Goal: Task Accomplishment & Management: Manage account settings

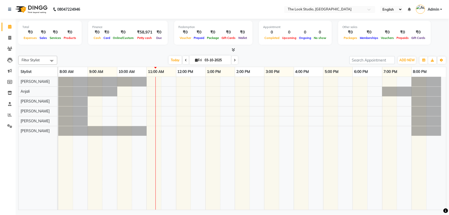
click at [186, 59] on span at bounding box center [186, 60] width 6 height 8
type input "02-10-2025"
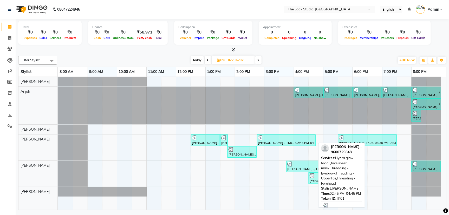
click at [267, 143] on div "[PERSON_NAME] ., TK01, 02:45 PM-04:45 PM, Hydra glow facial ,face sheet mask,Th…" at bounding box center [287, 141] width 58 height 10
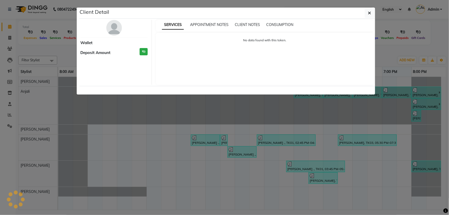
select select "3"
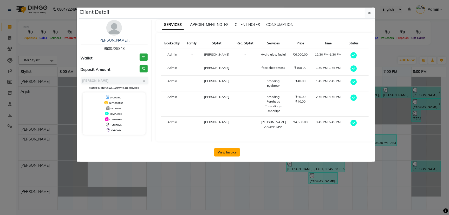
click at [232, 153] on button "View Invoice" at bounding box center [227, 153] width 26 height 8
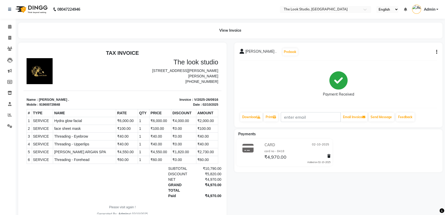
scroll to position [18, 0]
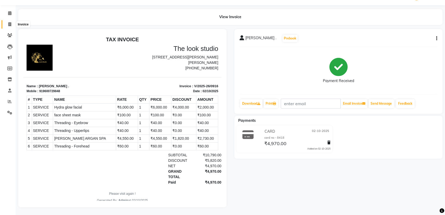
click at [8, 22] on span at bounding box center [9, 25] width 9 height 6
click at [8, 19] on li "Calendar" at bounding box center [8, 13] width 16 height 11
select select "service"
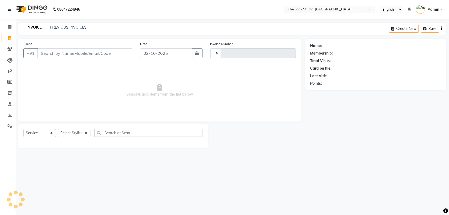
type input "0921"
select select "6149"
click at [9, 24] on span at bounding box center [9, 27] width 9 height 6
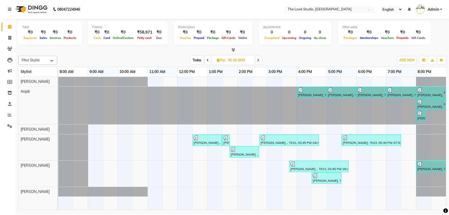
click at [124, 52] on div at bounding box center [232, 49] width 428 height 5
click at [119, 54] on div "Filter Stylist Select All [PERSON_NAME] [PERSON_NAME] [PERSON_NAME] [PERSON_NAM…" at bounding box center [232, 132] width 428 height 157
click at [9, 37] on icon at bounding box center [9, 38] width 3 height 4
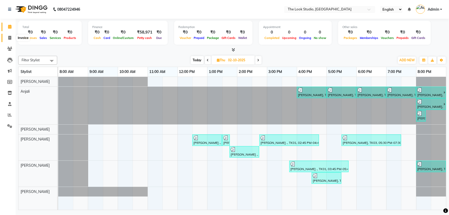
select select "service"
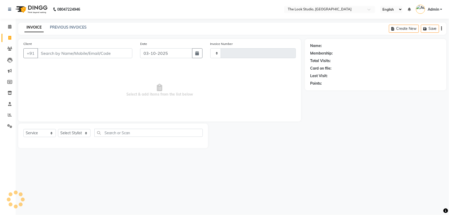
type input "0921"
select select "6149"
select select "product"
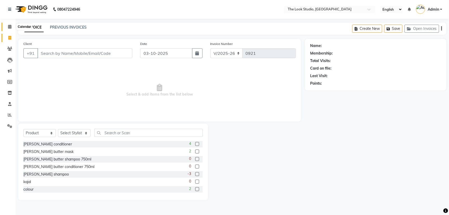
click at [8, 28] on icon at bounding box center [9, 27] width 3 height 4
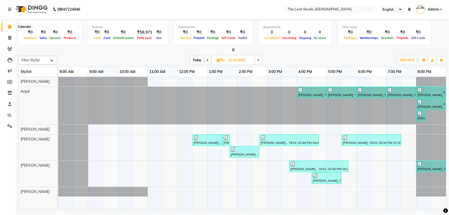
click at [9, 27] on icon at bounding box center [9, 27] width 3 height 4
click at [8, 35] on span at bounding box center [9, 38] width 9 height 6
select select "service"
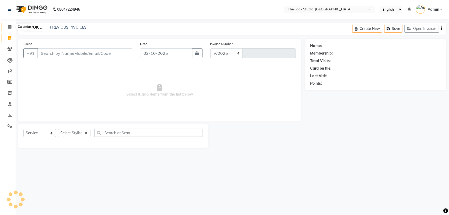
select select "6149"
type input "0921"
click at [11, 27] on icon at bounding box center [9, 27] width 3 height 4
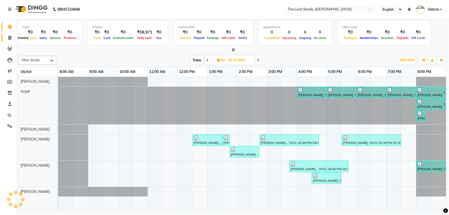
click at [10, 37] on icon at bounding box center [9, 38] width 3 height 4
select select "service"
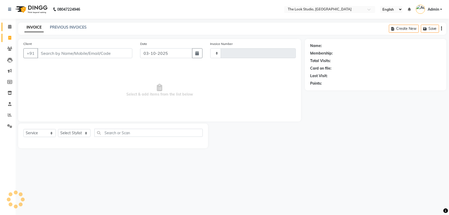
type input "0921"
select select "6149"
select select "product"
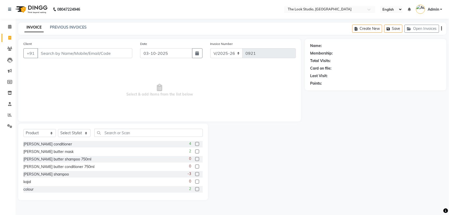
click at [10, 36] on icon at bounding box center [9, 38] width 3 height 4
select select "service"
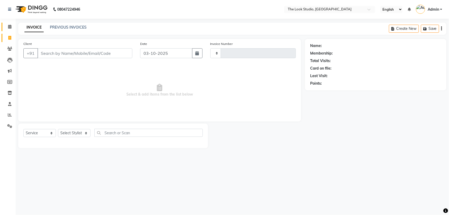
type input "0921"
select select "6149"
click at [11, 26] on icon at bounding box center [9, 27] width 3 height 4
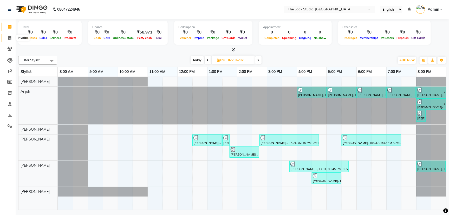
click at [9, 39] on icon at bounding box center [9, 38] width 3 height 4
select select "service"
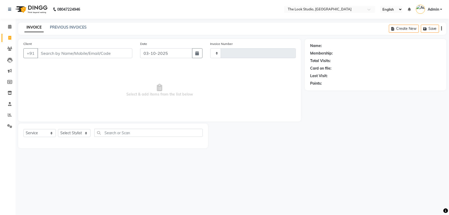
type input "0921"
select select "6149"
select select "product"
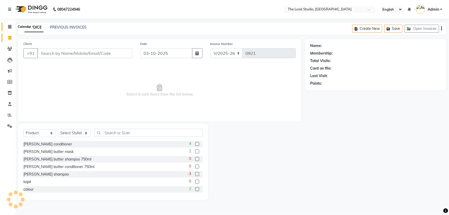
click at [10, 27] on icon at bounding box center [9, 27] width 3 height 4
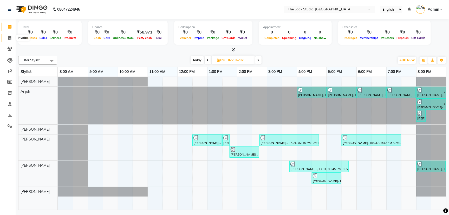
click at [9, 38] on icon at bounding box center [9, 38] width 3 height 4
select select "service"
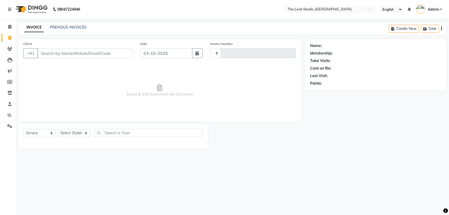
type input "0921"
select select "6149"
select select "product"
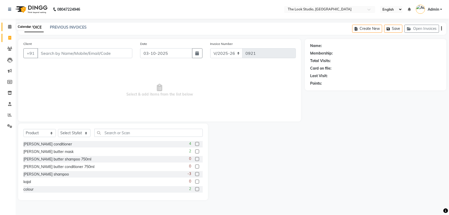
click at [12, 25] on span at bounding box center [9, 27] width 9 height 6
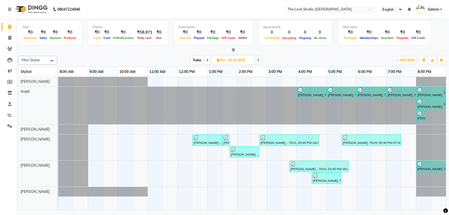
click at [275, 57] on div "Today Thu 02-10-2025" at bounding box center [226, 60] width 333 height 8
click at [313, 54] on div "Filter Stylist Select All [PERSON_NAME] [PERSON_NAME] [PERSON_NAME] [PERSON_NAM…" at bounding box center [232, 132] width 428 height 157
drag, startPoint x: 279, startPoint y: 52, endPoint x: 276, endPoint y: 61, distance: 8.7
click at [276, 61] on div "Total ₹0 Expenses ₹0 Sales ₹0 Services ₹0 Products Finance ₹0 Cash ₹0 Card ₹0 O…" at bounding box center [233, 115] width 434 height 193
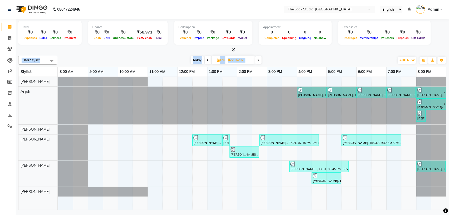
click at [274, 57] on div "Today Thu 02-10-2025" at bounding box center [226, 60] width 333 height 8
click at [293, 61] on div "Today Thu 02-10-2025" at bounding box center [226, 60] width 333 height 8
click at [182, 58] on div "Today Thu 02-10-2025" at bounding box center [226, 60] width 333 height 8
click at [297, 56] on div "Today Thu 02-10-2025" at bounding box center [226, 60] width 333 height 8
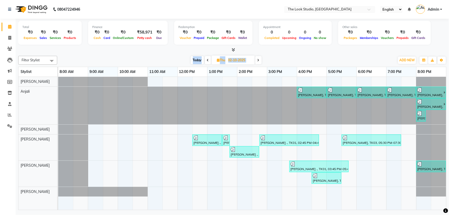
click at [297, 56] on div "Today Thu 02-10-2025" at bounding box center [226, 60] width 333 height 8
click at [289, 58] on div "Today Thu 02-10-2025" at bounding box center [226, 60] width 333 height 8
click at [7, 47] on icon at bounding box center [9, 49] width 5 height 4
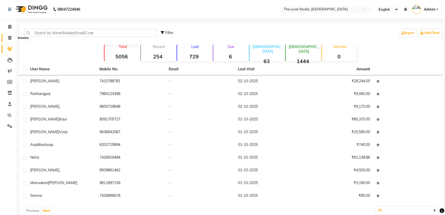
click at [10, 38] on icon at bounding box center [9, 38] width 3 height 4
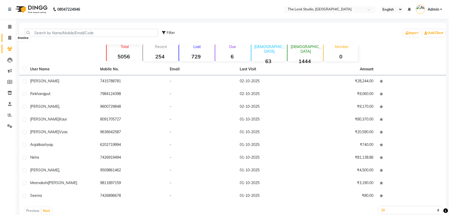
select select "6149"
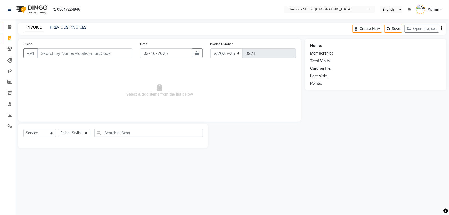
select select "product"
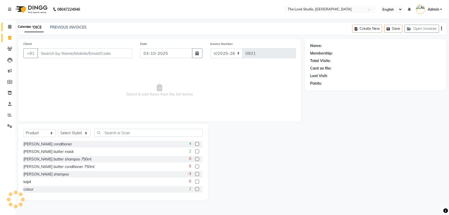
click at [11, 25] on icon at bounding box center [9, 27] width 3 height 4
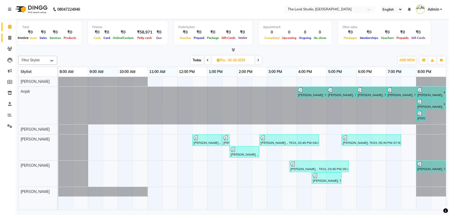
click at [9, 40] on icon at bounding box center [9, 38] width 3 height 4
select select "service"
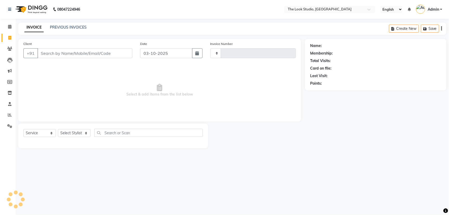
type input "0921"
select select "6149"
click at [8, 28] on icon at bounding box center [9, 27] width 3 height 4
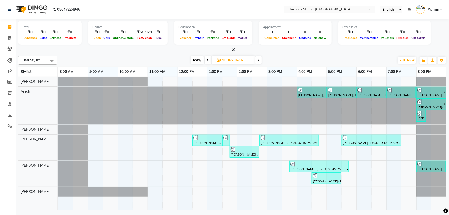
click at [171, 56] on div "Filter Stylist Select All [PERSON_NAME] [PERSON_NAME] [PERSON_NAME] [PERSON_NAM…" at bounding box center [232, 60] width 428 height 9
drag, startPoint x: 168, startPoint y: 54, endPoint x: 162, endPoint y: 54, distance: 6.5
click at [162, 54] on div "Filter Stylist Select All [PERSON_NAME] [PERSON_NAME] [PERSON_NAME] [PERSON_NAM…" at bounding box center [232, 132] width 428 height 157
click at [11, 29] on span at bounding box center [9, 27] width 9 height 6
click at [9, 37] on icon at bounding box center [9, 38] width 3 height 4
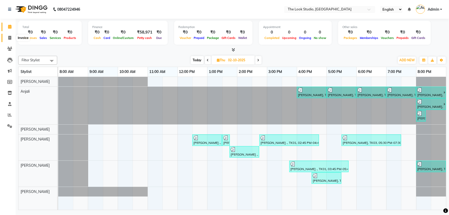
select select "service"
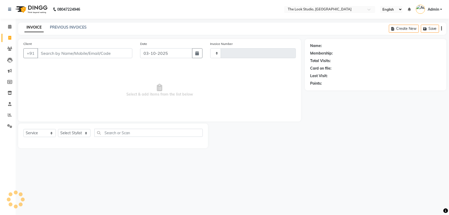
type input "0921"
select select "6149"
select select "product"
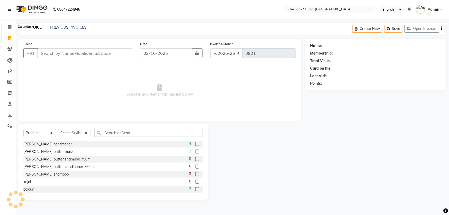
click at [9, 28] on icon at bounding box center [9, 27] width 3 height 4
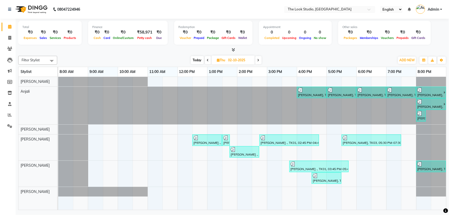
click at [275, 57] on div "Today Thu 02-10-2025" at bounding box center [226, 60] width 333 height 8
click at [346, 56] on div "Today Thu 02-10-2025" at bounding box center [226, 60] width 333 height 8
click at [346, 56] on div "Filter Stylist Select All [PERSON_NAME] [PERSON_NAME] [PERSON_NAME] [PERSON_NAM…" at bounding box center [232, 60] width 428 height 9
click at [8, 49] on icon at bounding box center [9, 49] width 5 height 4
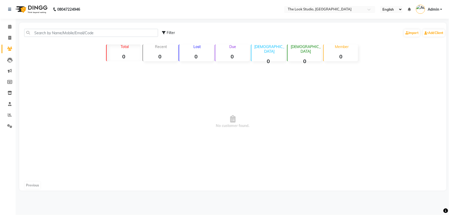
click at [8, 49] on icon at bounding box center [9, 49] width 5 height 4
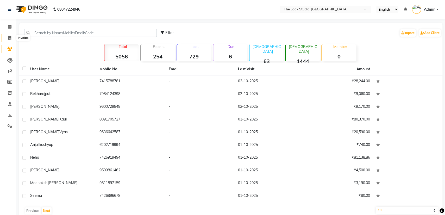
click at [9, 36] on icon at bounding box center [9, 38] width 3 height 4
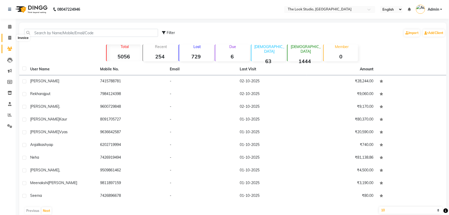
select select "service"
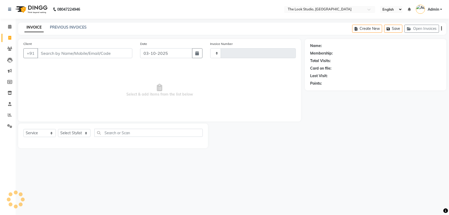
type input "0921"
select select "6149"
select select "product"
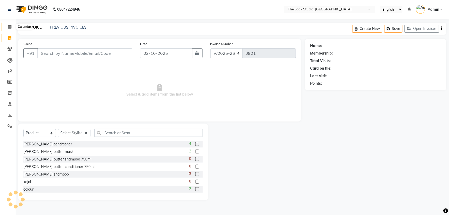
click at [9, 27] on icon at bounding box center [9, 27] width 3 height 4
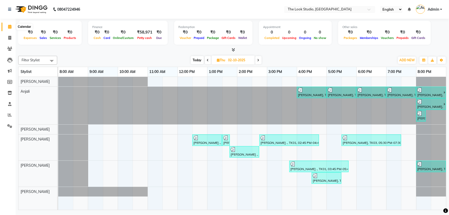
click at [9, 29] on span at bounding box center [9, 27] width 9 height 6
click at [9, 37] on icon at bounding box center [9, 38] width 3 height 4
select select "service"
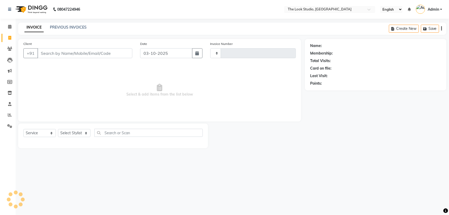
type input "0921"
select select "6149"
click at [9, 25] on icon at bounding box center [9, 27] width 3 height 4
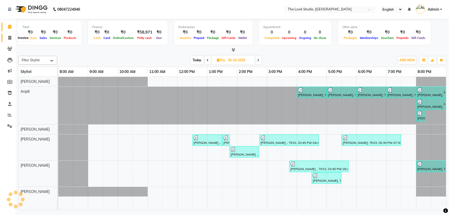
click at [6, 36] on span at bounding box center [9, 38] width 9 height 6
select select "service"
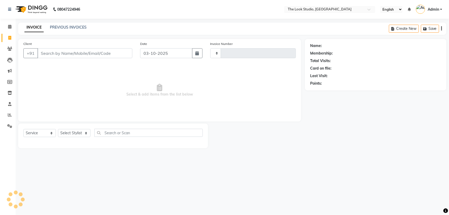
type input "0921"
select select "6149"
click at [9, 38] on icon at bounding box center [9, 38] width 3 height 4
select select "6149"
select select "product"
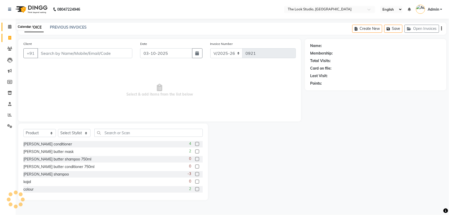
click at [11, 26] on icon at bounding box center [9, 27] width 3 height 4
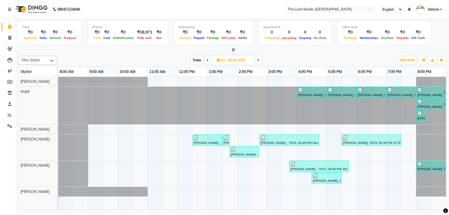
drag, startPoint x: 93, startPoint y: 53, endPoint x: 83, endPoint y: 56, distance: 10.5
click at [83, 56] on div "Today Thu 02-10-2025" at bounding box center [226, 60] width 333 height 8
click at [6, 50] on span at bounding box center [9, 49] width 9 height 6
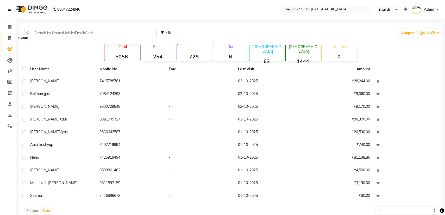
click at [9, 38] on icon at bounding box center [9, 38] width 3 height 4
select select "service"
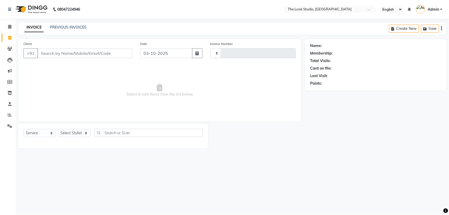
type input "0921"
select select "6149"
select select "product"
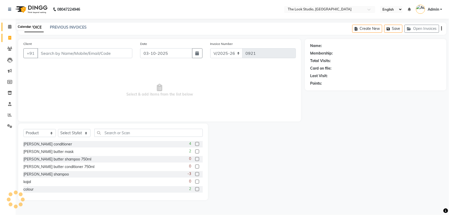
click at [8, 27] on icon at bounding box center [9, 27] width 3 height 4
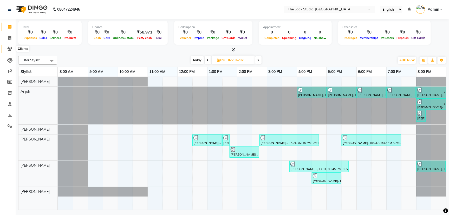
click at [9, 50] on icon at bounding box center [9, 49] width 5 height 4
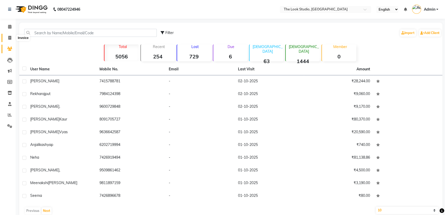
click at [9, 38] on icon at bounding box center [9, 38] width 3 height 4
select select "6149"
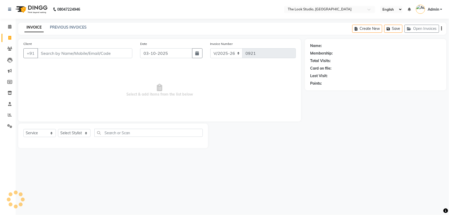
select select "product"
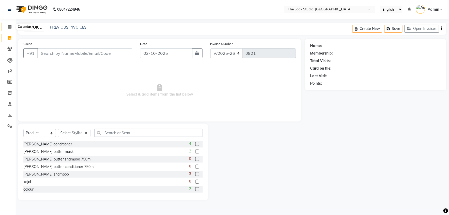
click at [8, 27] on icon at bounding box center [9, 27] width 3 height 4
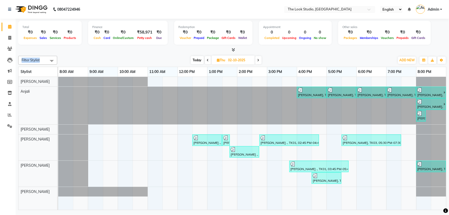
drag, startPoint x: 116, startPoint y: 53, endPoint x: 93, endPoint y: 53, distance: 22.9
click at [93, 53] on div "Total ₹0 Expenses ₹0 Sales ₹0 Services ₹0 Products Finance ₹0 Cash ₹0 Card ₹0 O…" at bounding box center [233, 115] width 434 height 193
click at [9, 37] on icon at bounding box center [9, 38] width 3 height 4
select select "service"
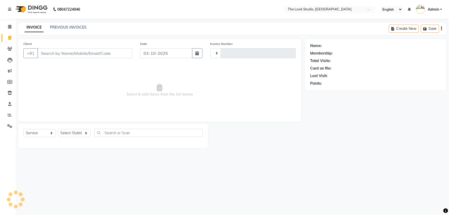
type input "0921"
select select "6149"
select select "product"
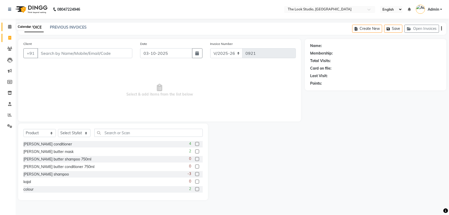
click at [9, 28] on icon at bounding box center [9, 27] width 3 height 4
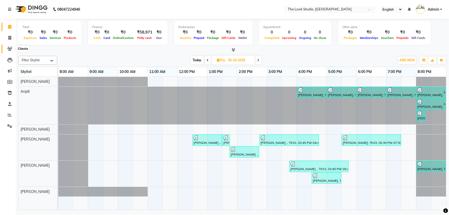
click at [10, 48] on icon at bounding box center [9, 49] width 5 height 4
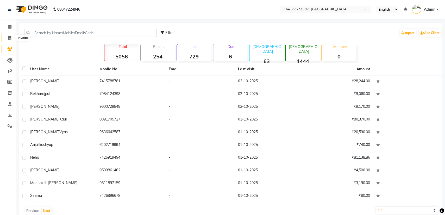
click at [9, 38] on icon at bounding box center [9, 38] width 3 height 4
select select "service"
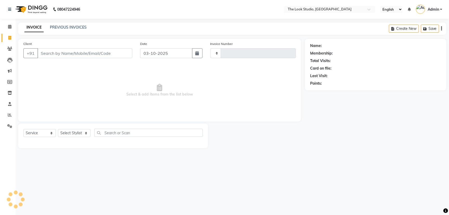
type input "0921"
select select "6149"
select select "product"
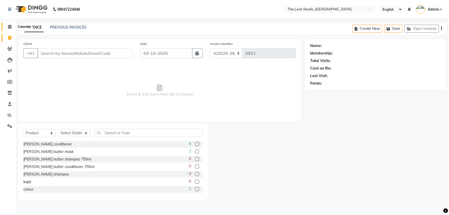
click at [9, 27] on icon at bounding box center [9, 27] width 3 height 4
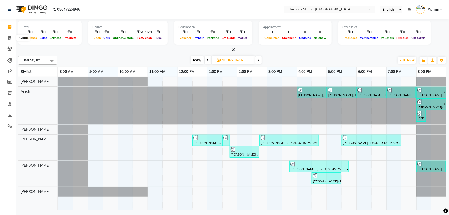
click at [7, 37] on span at bounding box center [9, 38] width 9 height 6
select select "6149"
select select "service"
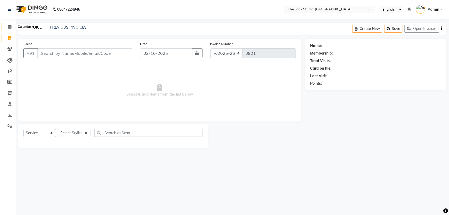
click at [9, 26] on icon at bounding box center [9, 27] width 3 height 4
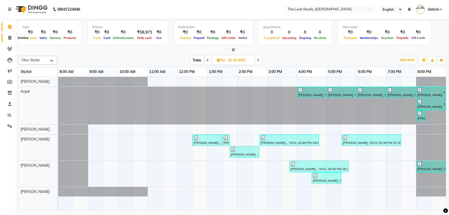
click at [9, 35] on span at bounding box center [9, 38] width 9 height 6
select select "6149"
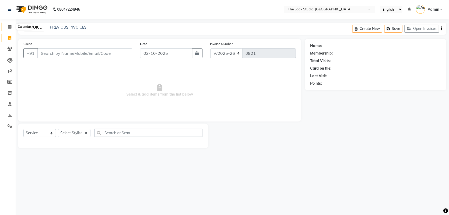
select select "product"
click at [8, 28] on icon at bounding box center [9, 27] width 3 height 4
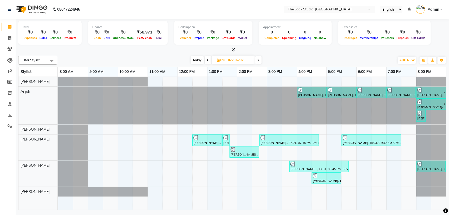
click at [11, 30] on link "Calendar" at bounding box center [8, 27] width 12 height 9
click at [8, 36] on icon at bounding box center [9, 38] width 3 height 4
select select "service"
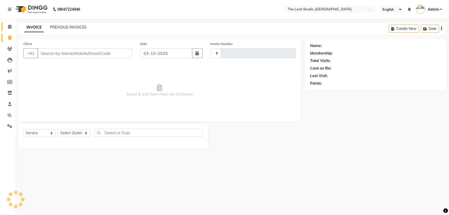
type input "0921"
select select "6149"
click at [8, 28] on icon at bounding box center [9, 27] width 3 height 4
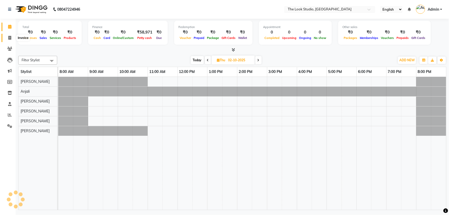
click at [10, 36] on icon at bounding box center [9, 38] width 3 height 4
select select "service"
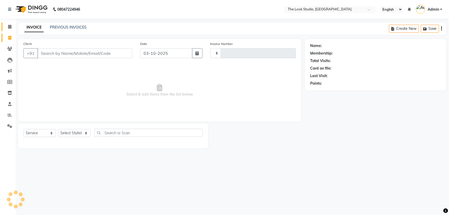
type input "0921"
select select "6149"
click at [10, 29] on span at bounding box center [9, 27] width 9 height 6
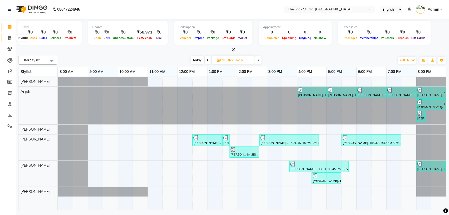
click at [9, 38] on icon at bounding box center [9, 38] width 3 height 4
select select "service"
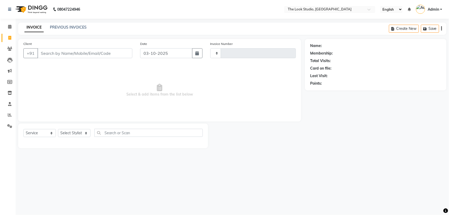
type input "0921"
select select "6149"
select select "product"
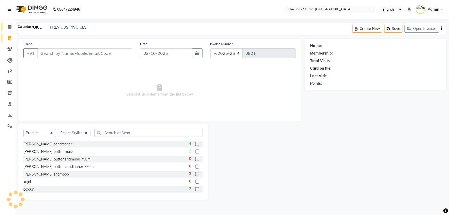
click at [9, 27] on icon at bounding box center [9, 27] width 3 height 4
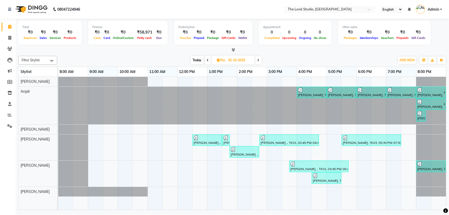
click at [258, 63] on span at bounding box center [258, 60] width 6 height 8
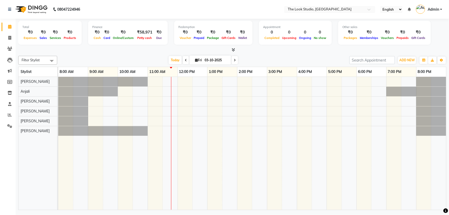
click at [185, 59] on icon at bounding box center [186, 60] width 2 height 3
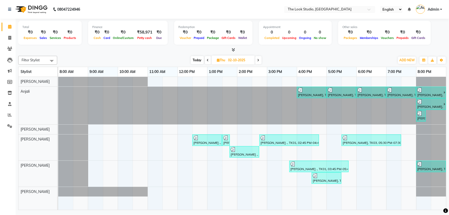
click at [206, 62] on span at bounding box center [208, 60] width 6 height 8
type input "01-10-2025"
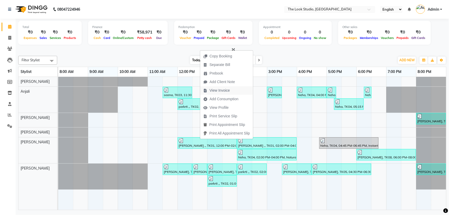
click at [220, 89] on span "View Invoice" at bounding box center [220, 90] width 20 height 5
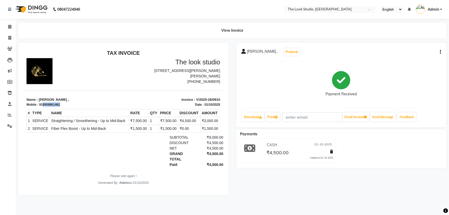
drag, startPoint x: 42, startPoint y: 105, endPoint x: 59, endPoint y: 104, distance: 17.2
click at [59, 104] on div "919509861462" at bounding box center [49, 104] width 21 height 5
copy div "9509861462"
click at [9, 27] on icon at bounding box center [9, 27] width 3 height 4
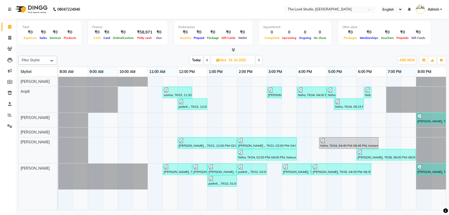
click at [243, 60] on input "01-10-2025" at bounding box center [240, 60] width 26 height 8
select select "10"
select select "2025"
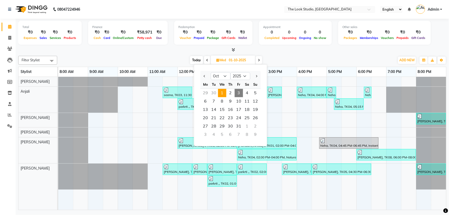
click at [241, 94] on span "3" at bounding box center [239, 93] width 8 height 8
type input "03-10-2025"
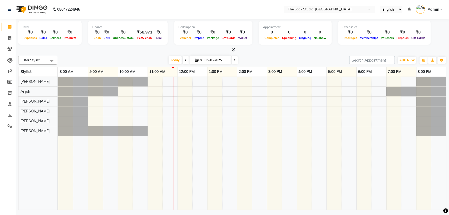
click at [165, 118] on div at bounding box center [252, 143] width 388 height 133
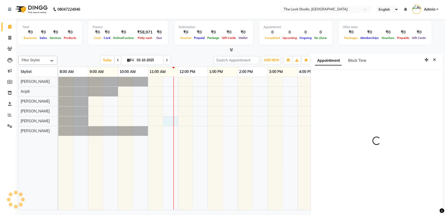
scroll to position [2, 0]
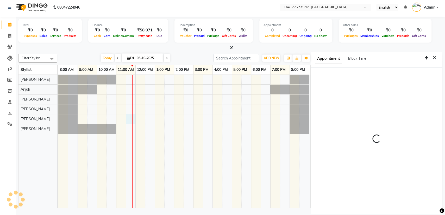
select select "690"
select select "45010"
select select "tentative"
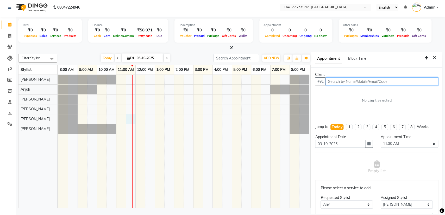
paste input "9509861462"
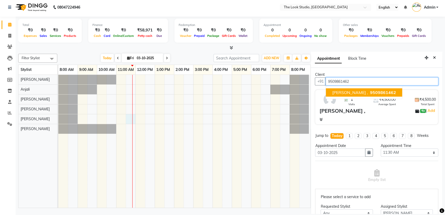
click at [370, 92] on span "9509861462" at bounding box center [383, 92] width 26 height 5
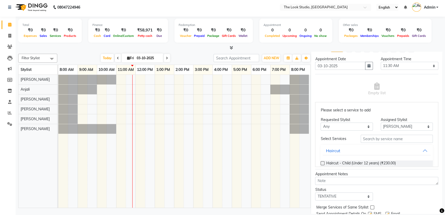
scroll to position [97, 0]
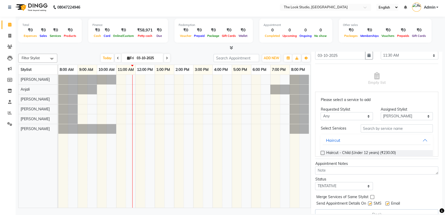
type input "9509861462"
click at [372, 130] on input "text" at bounding box center [396, 129] width 72 height 8
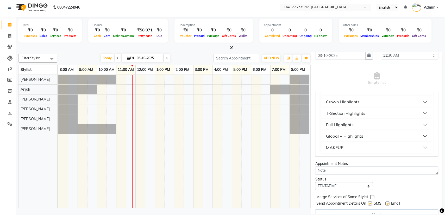
scroll to position [78, 0]
type input "high"
click at [413, 120] on button "Full Highlights" at bounding box center [376, 124] width 108 height 9
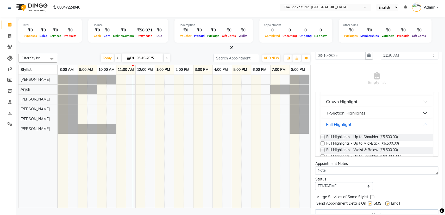
click at [321, 142] on label at bounding box center [322, 144] width 4 height 4
click at [321, 143] on input "checkbox" at bounding box center [321, 144] width 3 height 3
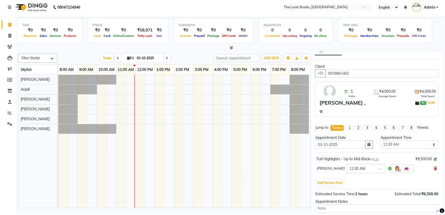
scroll to position [0, 0]
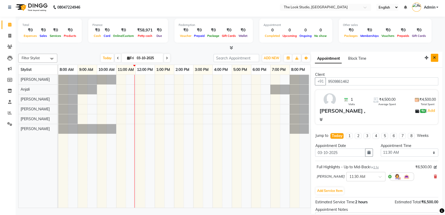
click at [433, 58] on icon "Close" at bounding box center [434, 58] width 3 height 4
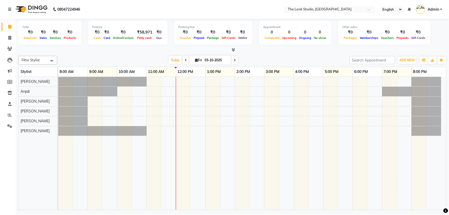
click at [185, 61] on icon at bounding box center [186, 60] width 2 height 3
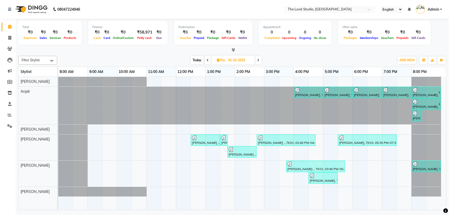
click at [258, 63] on span at bounding box center [258, 60] width 6 height 8
type input "03-10-2025"
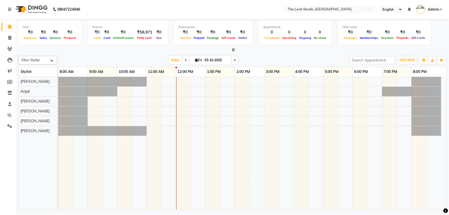
click at [167, 107] on div at bounding box center [252, 143] width 388 height 133
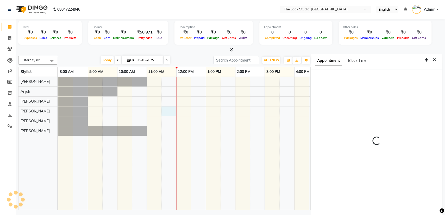
scroll to position [1, 0]
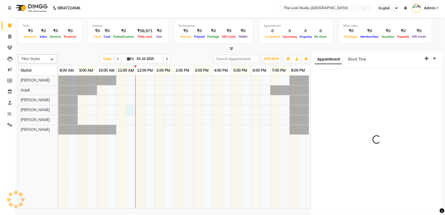
select select "690"
select select "53766"
select select "tentative"
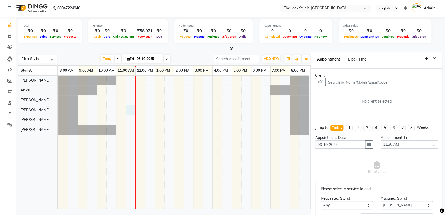
click at [358, 78] on input "text" at bounding box center [381, 82] width 113 height 8
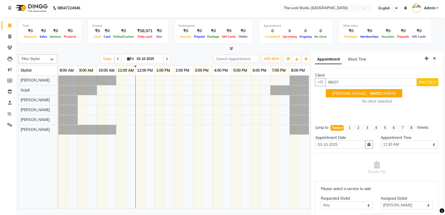
click at [369, 92] on ngb-highlight "96007 29848" at bounding box center [382, 93] width 27 height 5
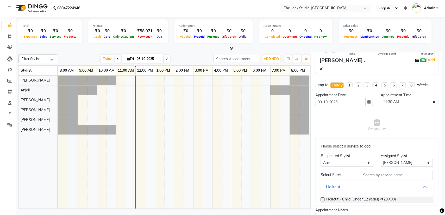
scroll to position [53, 0]
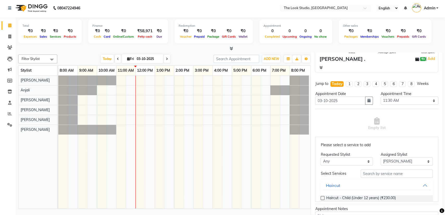
type input "9600729848"
click at [390, 174] on input "text" at bounding box center [396, 174] width 72 height 8
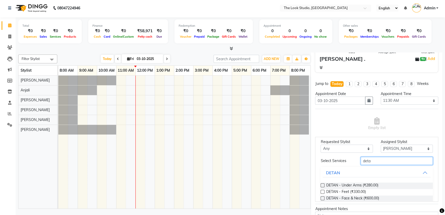
scroll to position [26, 0]
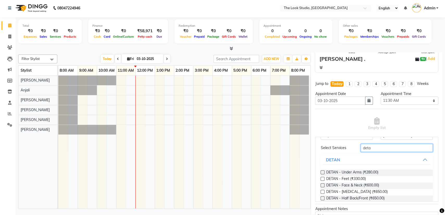
type input "deta"
click at [322, 186] on label at bounding box center [322, 186] width 4 height 4
click at [322, 186] on input "checkbox" at bounding box center [321, 185] width 3 height 3
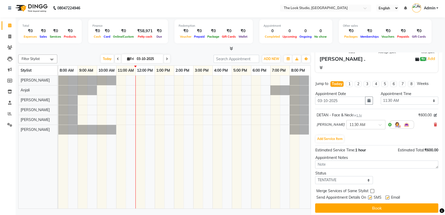
click at [388, 197] on label at bounding box center [387, 198] width 4 height 4
click at [388, 197] on input "checkbox" at bounding box center [386, 198] width 3 height 3
checkbox input "false"
click at [367, 197] on div "Send Appointment Details On SMS Email" at bounding box center [377, 198] width 122 height 7
click at [369, 197] on label at bounding box center [370, 198] width 4 height 4
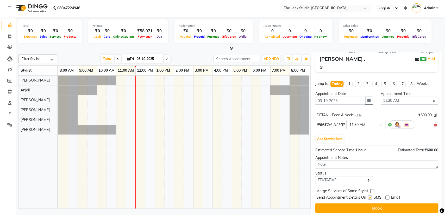
click at [369, 197] on input "checkbox" at bounding box center [369, 198] width 3 height 3
checkbox input "false"
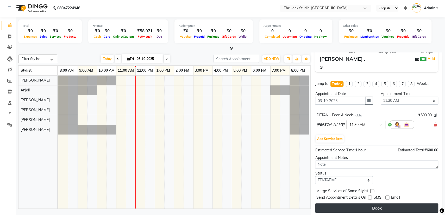
click at [373, 205] on button "Book" at bounding box center [376, 208] width 123 height 9
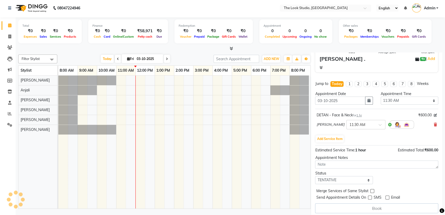
select select "53766"
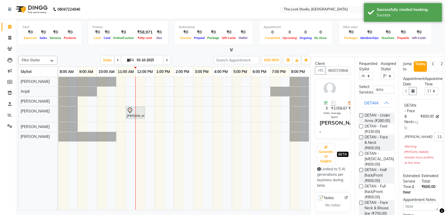
scroll to position [0, 0]
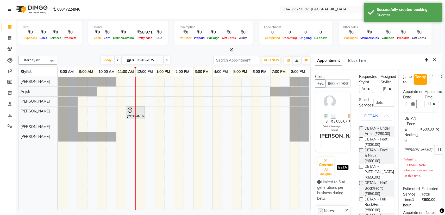
drag, startPoint x: 431, startPoint y: 56, endPoint x: 428, endPoint y: 59, distance: 2.9
click at [430, 57] on button "Close" at bounding box center [434, 60] width 8 height 8
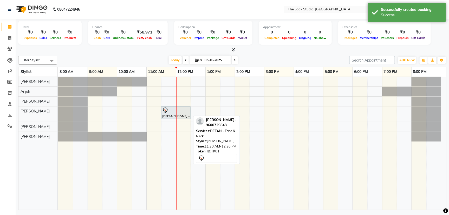
click at [185, 110] on div at bounding box center [175, 110] width 27 height 6
select select "7"
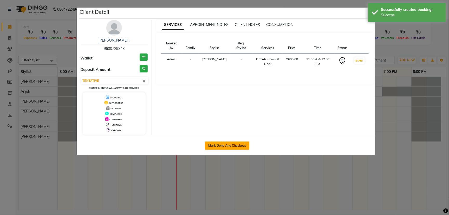
click at [239, 148] on button "Mark Done And Checkout" at bounding box center [227, 146] width 44 height 8
select select "6149"
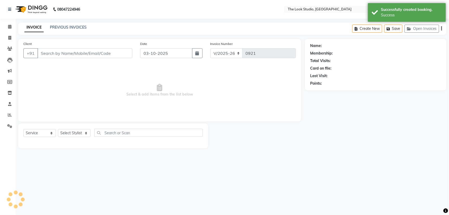
select select "product"
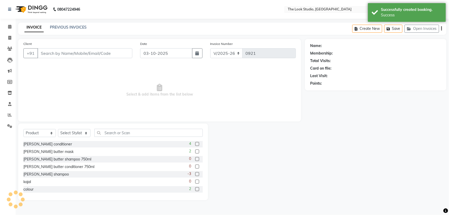
type input "9600729848"
select select "53766"
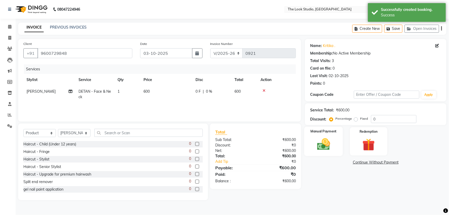
click at [322, 149] on img at bounding box center [323, 144] width 21 height 15
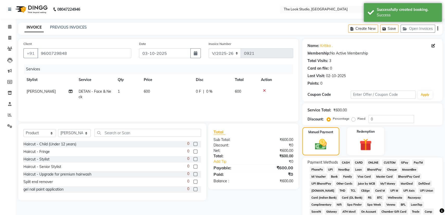
click at [330, 169] on span "UPI" at bounding box center [330, 170] width 8 height 6
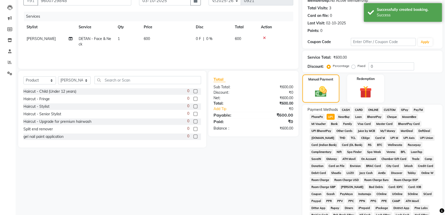
scroll to position [121, 0]
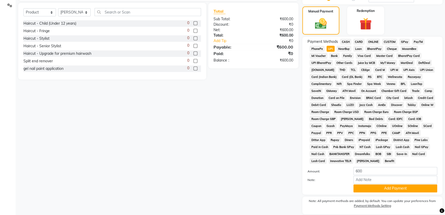
click at [384, 188] on button "Add Payment" at bounding box center [395, 189] width 84 height 8
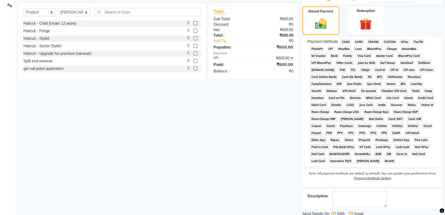
scroll to position [140, 0]
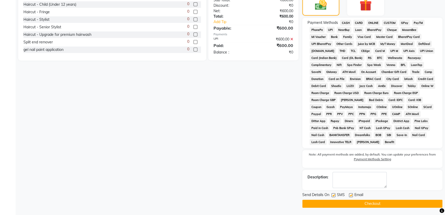
click at [351, 195] on label at bounding box center [351, 196] width 4 height 4
click at [351, 195] on input "checkbox" at bounding box center [350, 195] width 3 height 3
checkbox input "false"
click at [347, 202] on button "Checkout" at bounding box center [372, 204] width 140 height 8
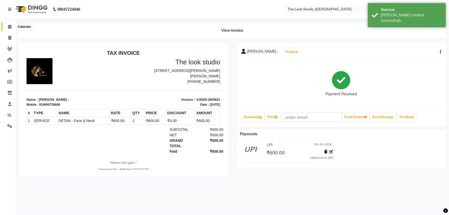
click at [8, 25] on icon at bounding box center [9, 27] width 3 height 4
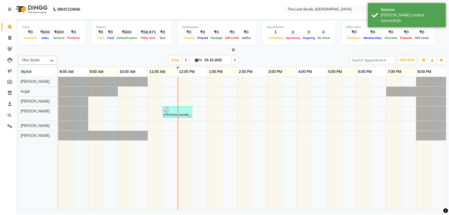
click at [185, 61] on icon at bounding box center [186, 60] width 2 height 3
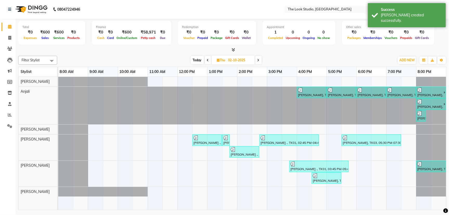
click at [207, 59] on span at bounding box center [208, 60] width 6 height 8
type input "01-10-2025"
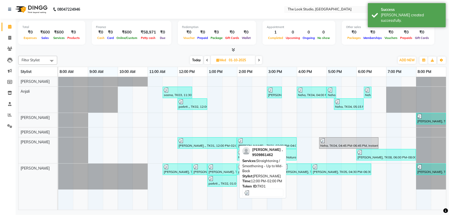
click at [216, 145] on div "[PERSON_NAME] ,, TK01, 12:00 PM-02:00 PM, Straightening / Smoothening - Up to M…" at bounding box center [207, 143] width 58 height 10
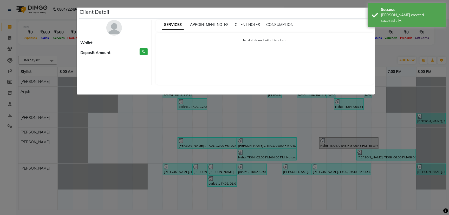
select select "3"
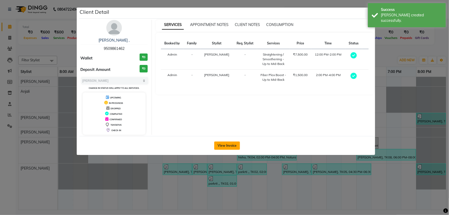
click at [227, 146] on button "View Invoice" at bounding box center [227, 146] width 26 height 8
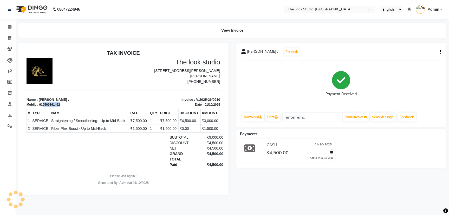
drag, startPoint x: 42, startPoint y: 104, endPoint x: 60, endPoint y: 103, distance: 18.5
click at [60, 103] on div "Mobile : 919509861462" at bounding box center [73, 104] width 94 height 5
copy div "9509861462"
click at [11, 26] on icon at bounding box center [9, 27] width 3 height 4
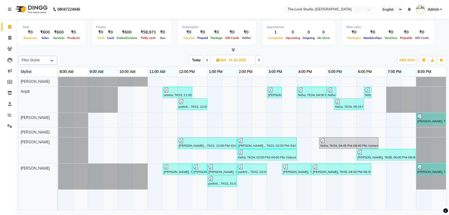
click at [258, 58] on span at bounding box center [259, 60] width 6 height 8
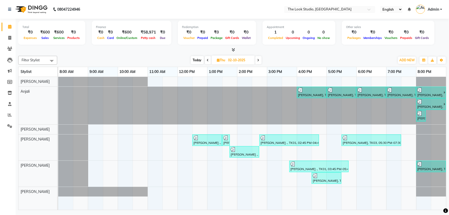
click at [260, 58] on span at bounding box center [258, 60] width 6 height 8
type input "03-10-2025"
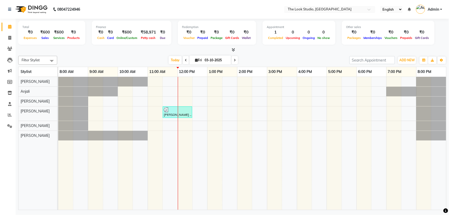
click at [165, 123] on div "[PERSON_NAME] ., TK01, 11:30 AM-12:30 PM, DETAN - Face & Neck" at bounding box center [252, 143] width 388 height 133
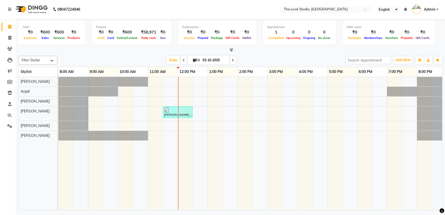
select select "690"
select select "45010"
select select "tentative"
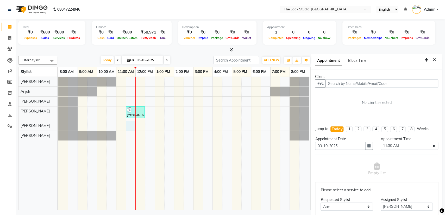
scroll to position [2, 0]
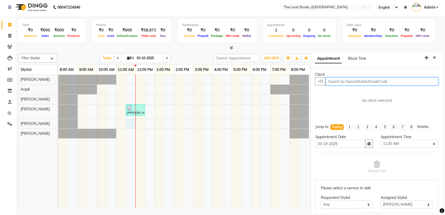
paste input "9509861462"
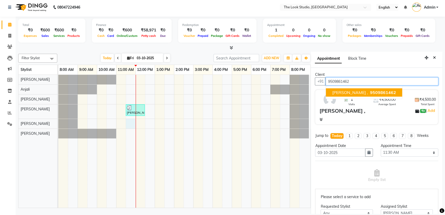
click at [372, 93] on span "9509861462" at bounding box center [383, 92] width 26 height 5
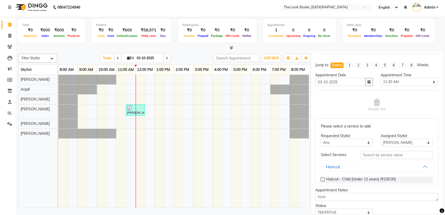
scroll to position [83, 0]
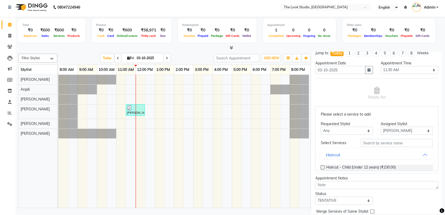
type input "9509861462"
click at [378, 140] on input "text" at bounding box center [396, 143] width 72 height 8
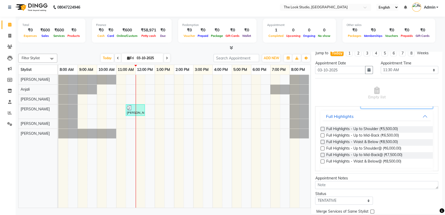
scroll to position [39, 0]
type input "full"
click at [322, 154] on label at bounding box center [322, 155] width 4 height 4
click at [322, 154] on input "checkbox" at bounding box center [321, 154] width 3 height 3
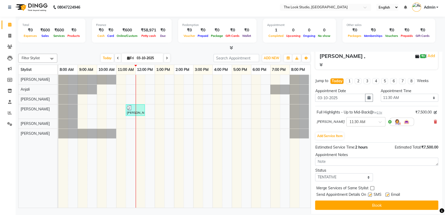
scroll to position [54, 0]
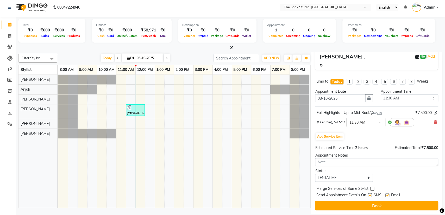
click at [386, 196] on label at bounding box center [387, 196] width 4 height 4
click at [386, 196] on input "checkbox" at bounding box center [386, 195] width 3 height 3
checkbox input "false"
click at [369, 194] on label at bounding box center [370, 196] width 4 height 4
click at [369, 194] on input "checkbox" at bounding box center [369, 195] width 3 height 3
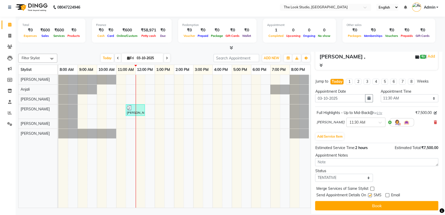
checkbox input "false"
click at [373, 207] on button "Book" at bounding box center [376, 205] width 123 height 9
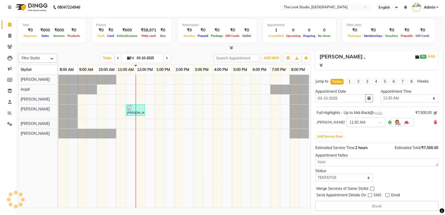
select select "45010"
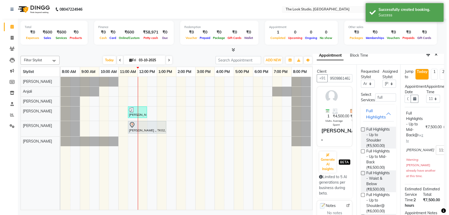
scroll to position [0, 0]
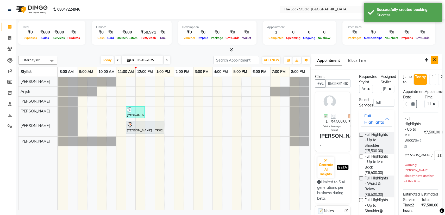
click at [430, 61] on button "Close" at bounding box center [434, 60] width 8 height 8
